Goal: Entertainment & Leisure: Consume media (video, audio)

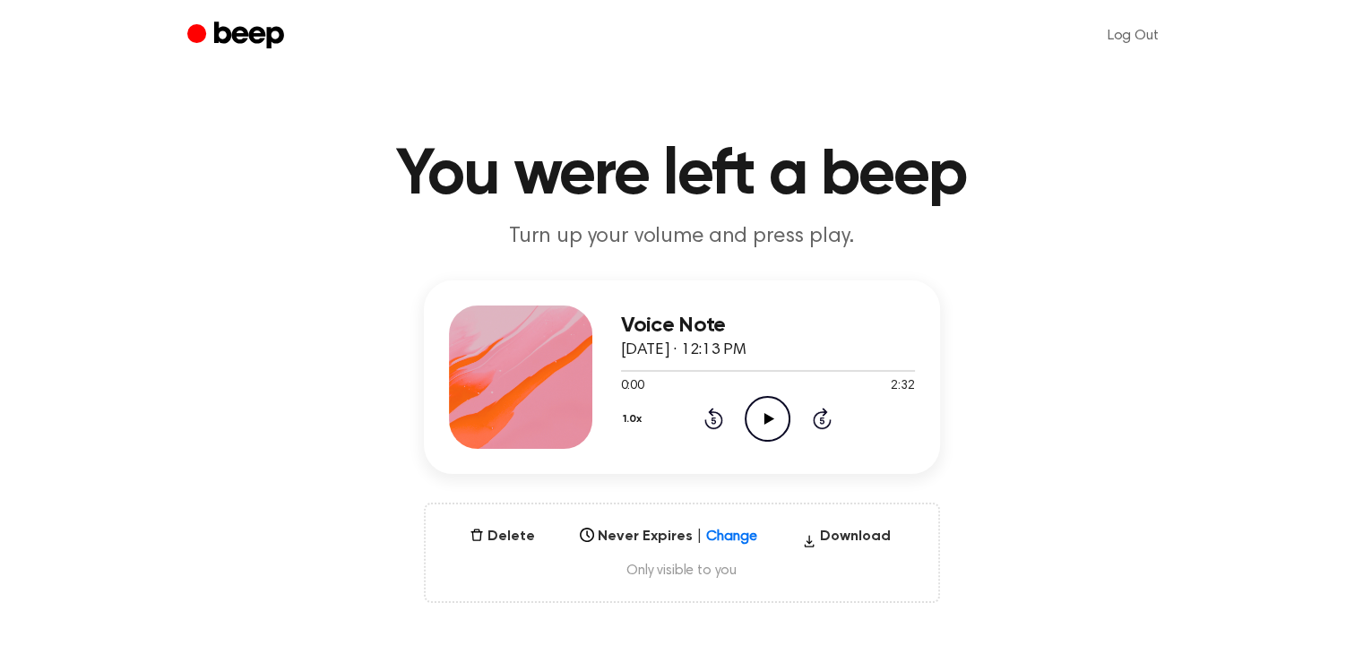
click at [767, 424] on icon "Play Audio" at bounding box center [767, 419] width 46 height 46
click at [708, 420] on icon "Rewind 5 seconds" at bounding box center [713, 418] width 20 height 23
click at [771, 418] on icon at bounding box center [769, 419] width 10 height 12
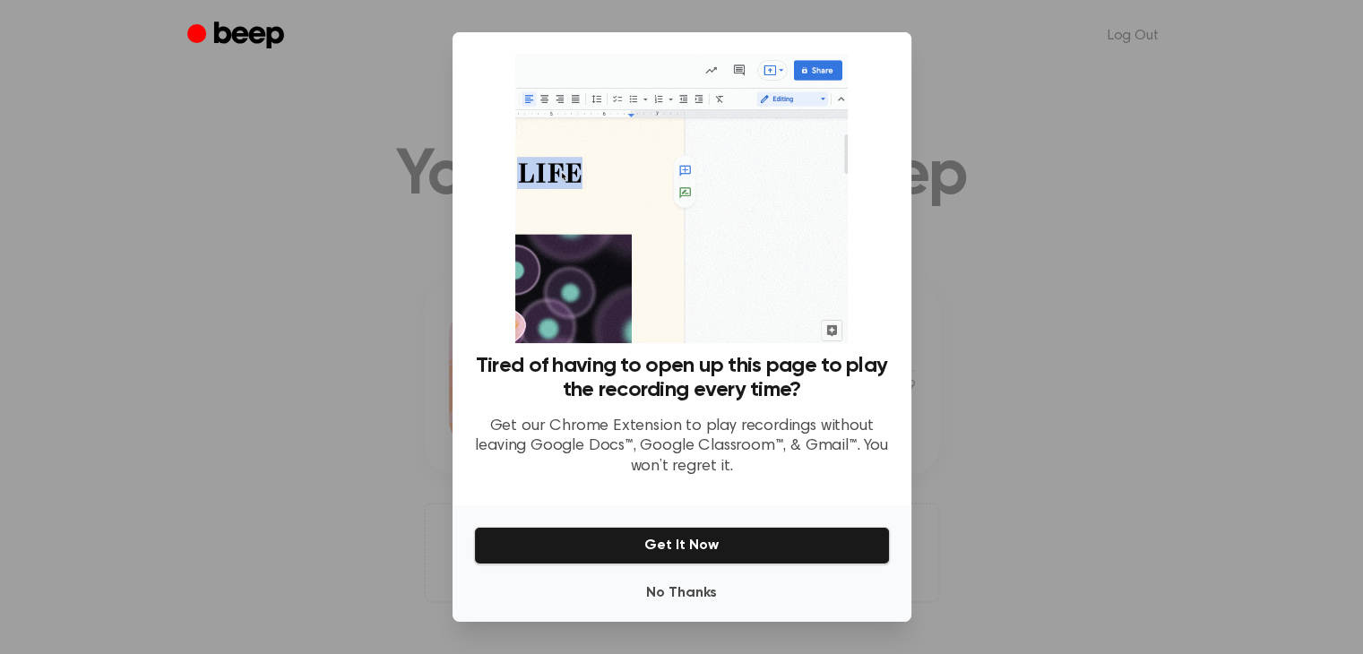
click at [989, 380] on div at bounding box center [681, 327] width 1363 height 654
click at [684, 597] on button "No Thanks" at bounding box center [682, 593] width 416 height 36
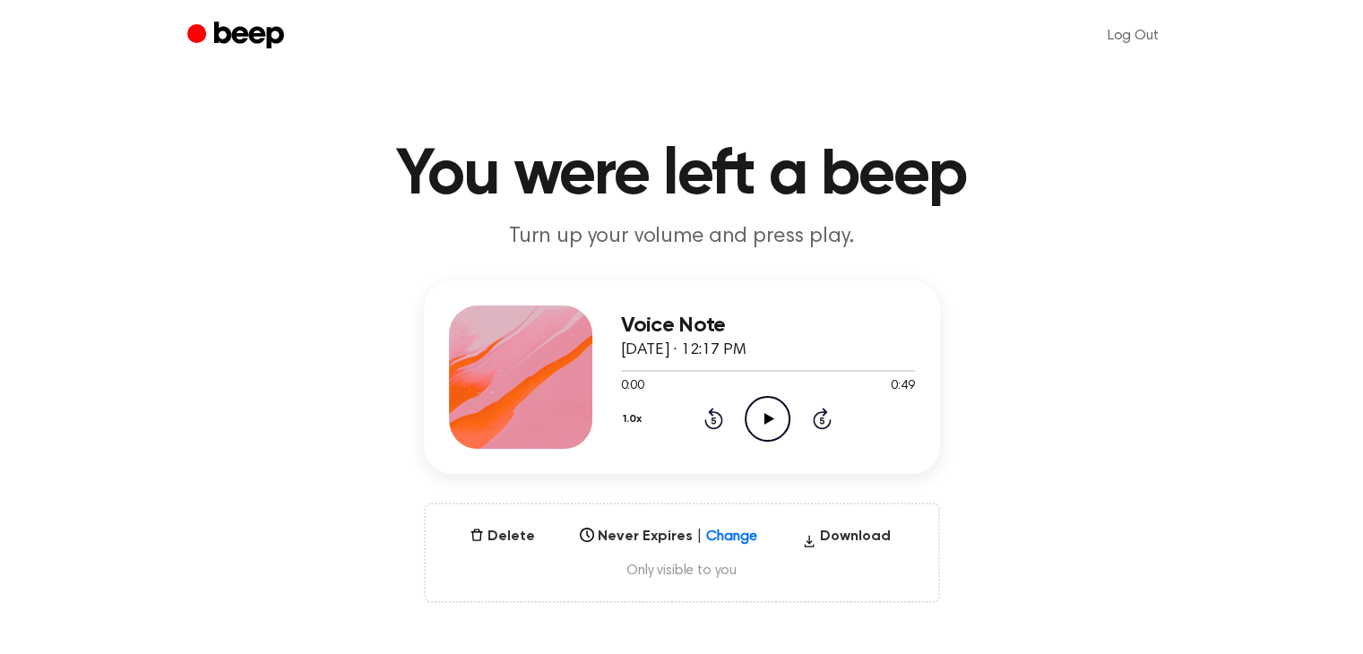
click at [760, 417] on icon "Play Audio" at bounding box center [767, 419] width 46 height 46
click at [773, 417] on icon "Pause Audio" at bounding box center [767, 419] width 46 height 46
